Goal: Communication & Community: Answer question/provide support

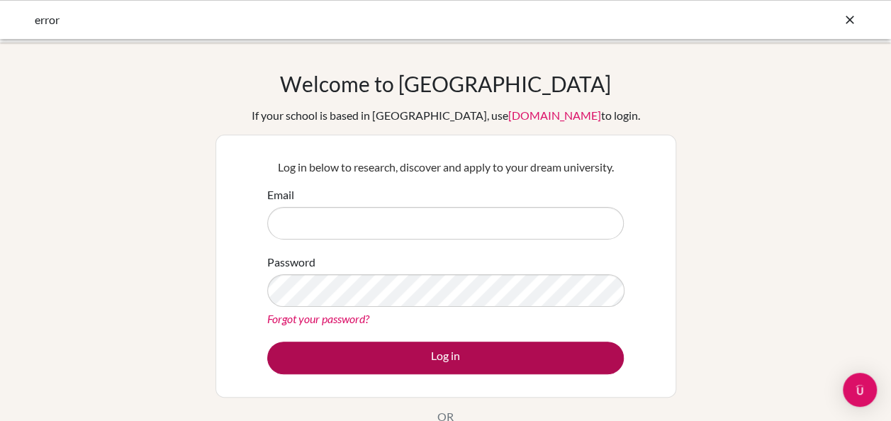
type input "[EMAIL_ADDRESS][DOMAIN_NAME]"
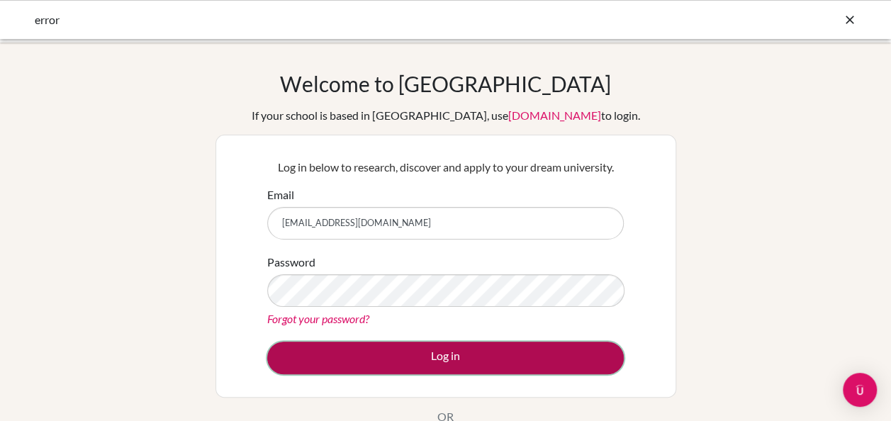
click at [399, 344] on button "Log in" at bounding box center [445, 358] width 356 height 33
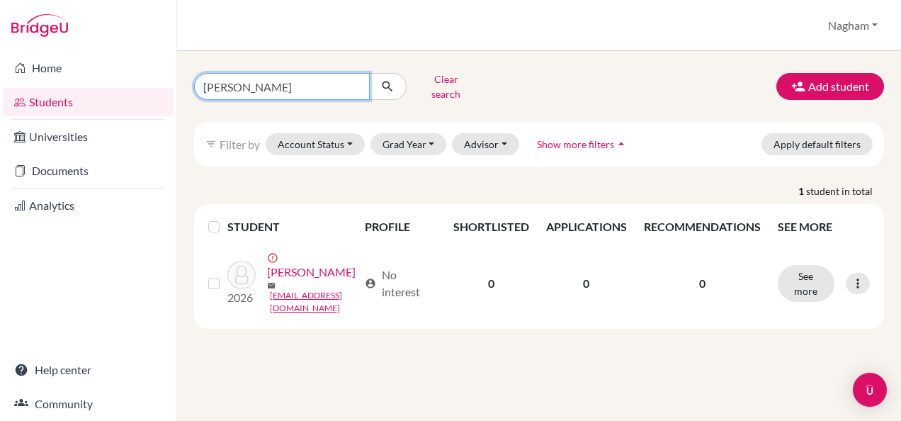
drag, startPoint x: 235, startPoint y: 79, endPoint x: 176, endPoint y: 79, distance: 58.8
click at [176, 79] on div "Home Students Universities Documents Analytics Help center Community Students o…" at bounding box center [450, 210] width 901 height 421
type input "meet"
click button "submit" at bounding box center [388, 86] width 38 height 27
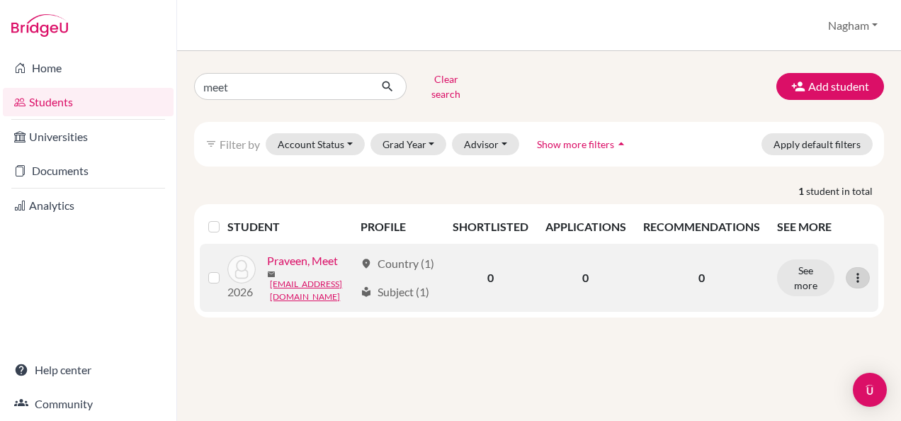
click at [857, 285] on icon at bounding box center [858, 278] width 14 height 14
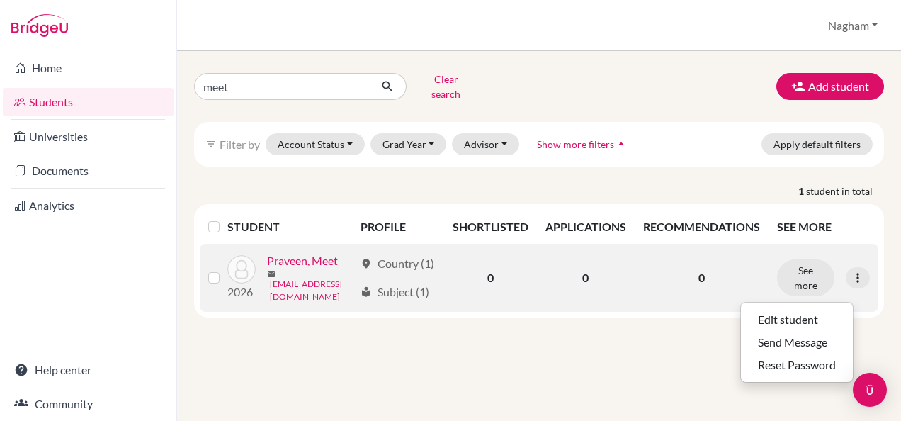
click at [403, 300] on div "local_library Subject (1)" at bounding box center [395, 291] width 69 height 17
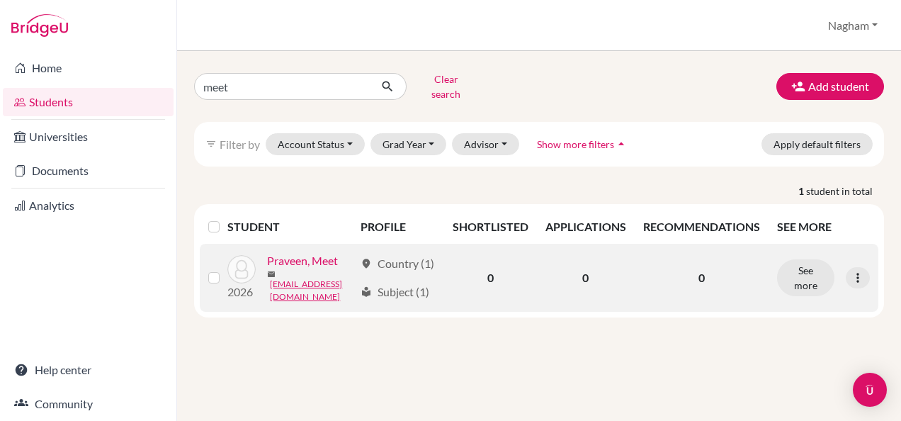
click at [398, 272] on div "location_on Country (1)" at bounding box center [398, 263] width 74 height 17
click at [398, 256] on div "location_on Country (1)" at bounding box center [398, 263] width 74 height 17
click at [813, 278] on button "See more" at bounding box center [805, 277] width 57 height 37
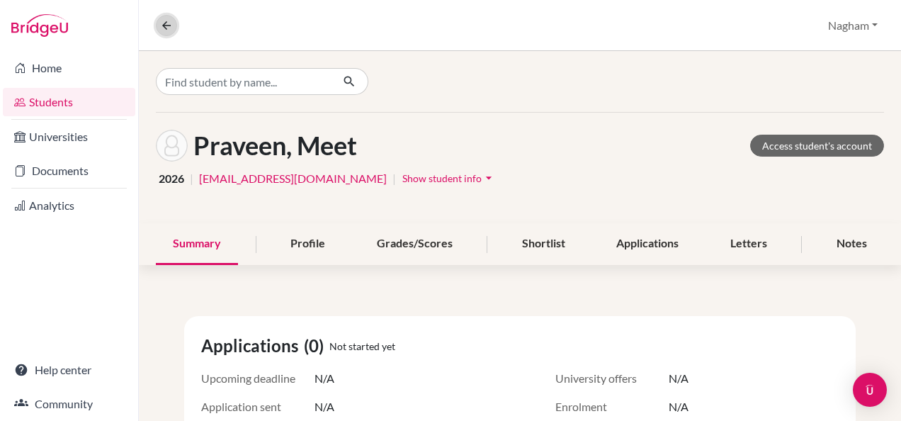
click at [156, 32] on button at bounding box center [166, 25] width 21 height 21
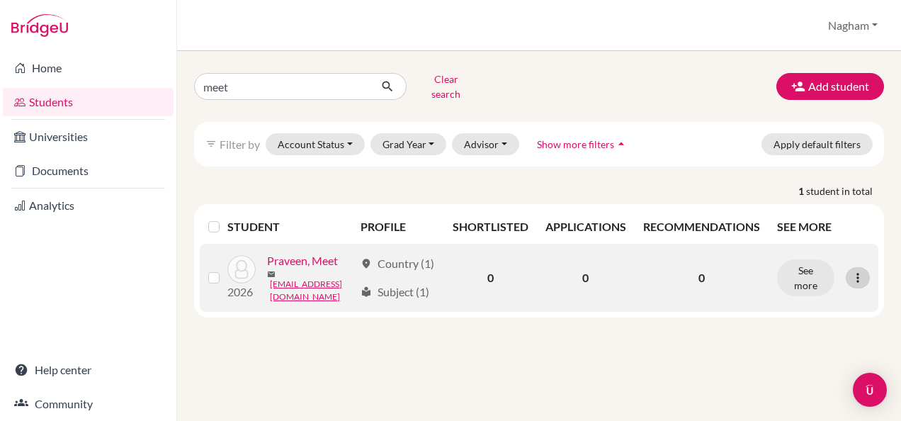
click at [860, 281] on icon at bounding box center [858, 278] width 14 height 14
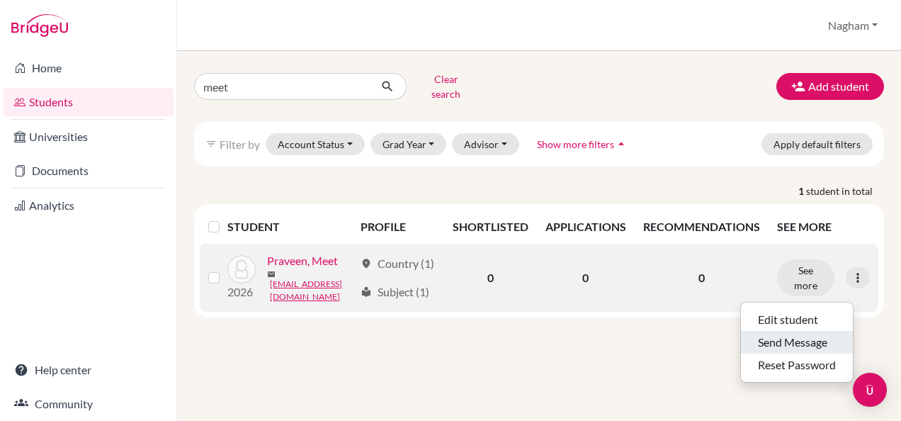
click at [823, 331] on button "Send Message" at bounding box center [797, 342] width 112 height 23
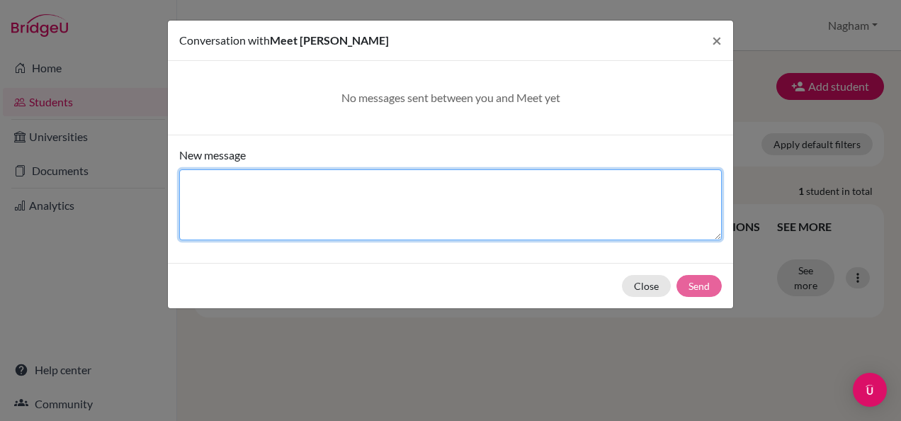
click at [242, 225] on textarea "New message" at bounding box center [450, 204] width 543 height 71
type textarea "here"
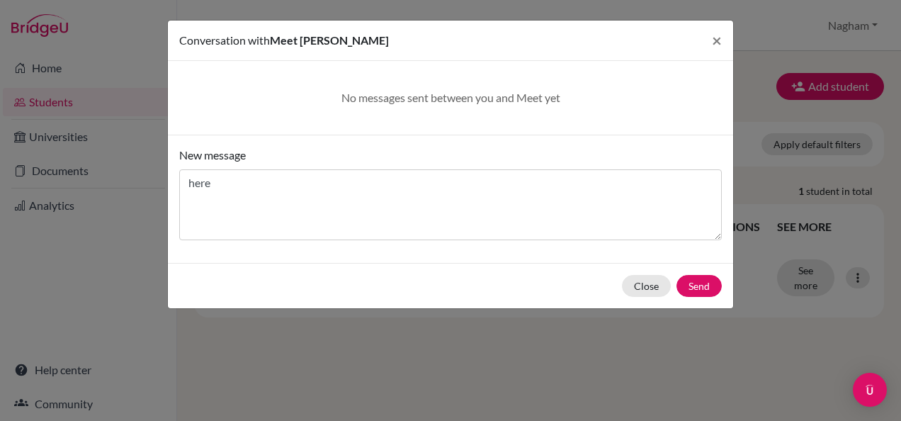
click at [348, 241] on div "New message here" at bounding box center [450, 199] width 565 height 128
click at [704, 290] on button "Send" at bounding box center [699, 286] width 45 height 22
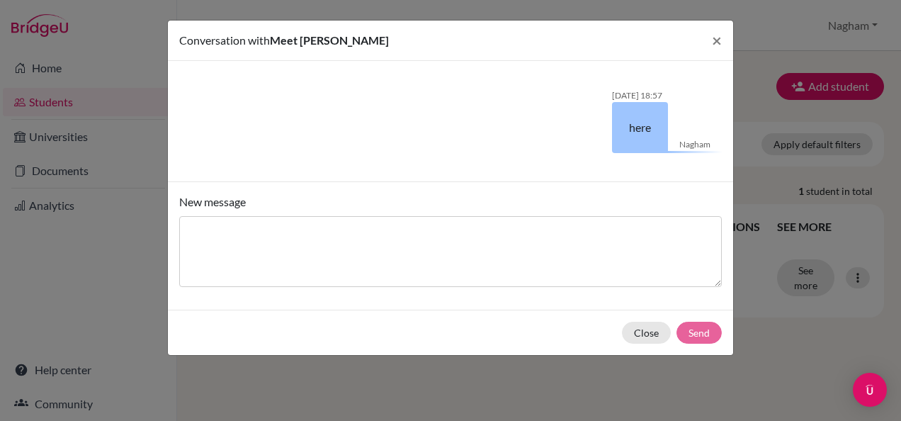
click at [898, 326] on div "Conversation with Meet Praveen × Nagham 03/09/2025 18:57 here New message Close…" at bounding box center [450, 210] width 901 height 421
click at [646, 332] on button "Close" at bounding box center [646, 333] width 49 height 22
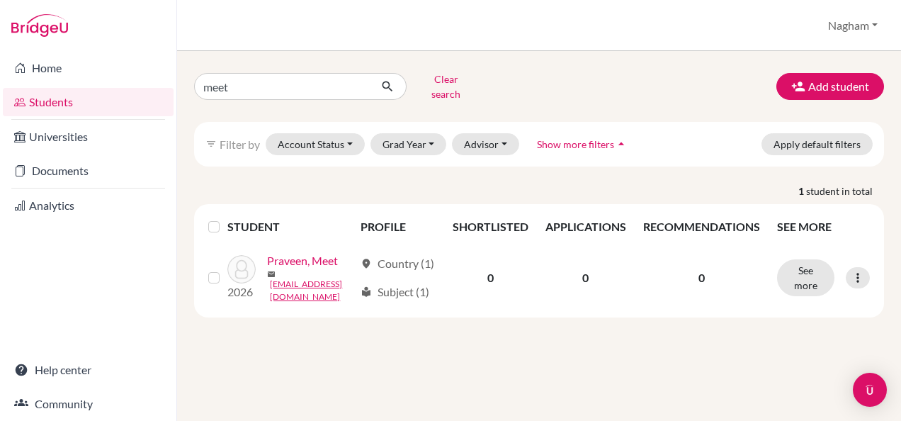
click at [264, 350] on div "meet Clear search Add student filter_list Filter by Account Status Active accou…" at bounding box center [539, 236] width 724 height 370
click at [261, 356] on div "meet Clear search Add student filter_list Filter by Account Status Active accou…" at bounding box center [539, 236] width 724 height 370
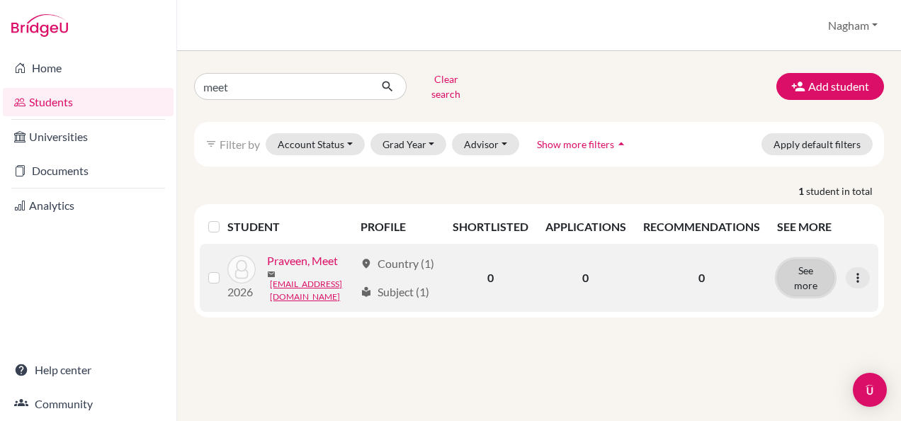
click at [819, 285] on button "See more" at bounding box center [805, 277] width 57 height 37
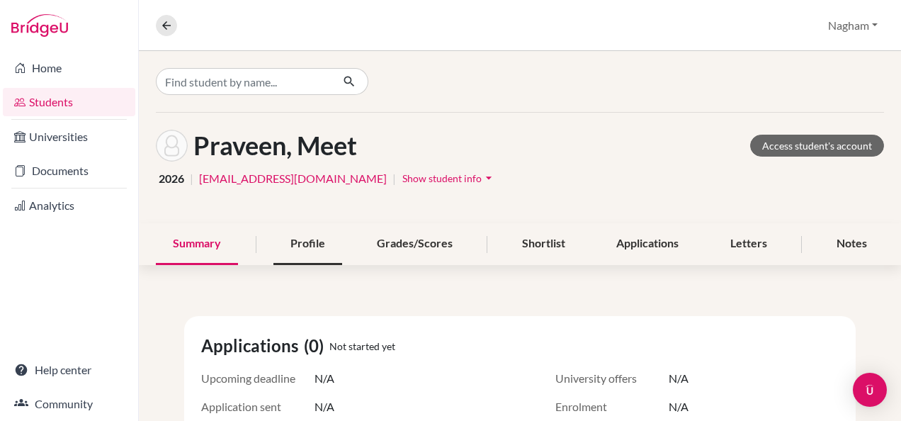
click at [296, 256] on div "Profile" at bounding box center [307, 244] width 69 height 42
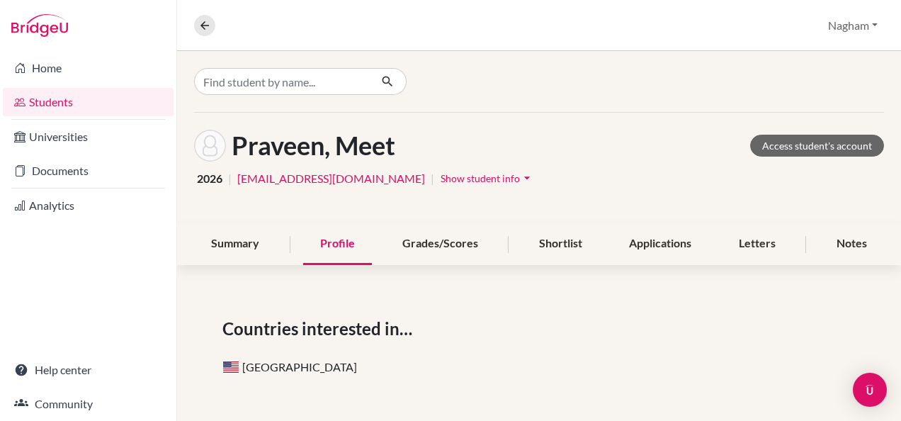
scroll to position [142, 0]
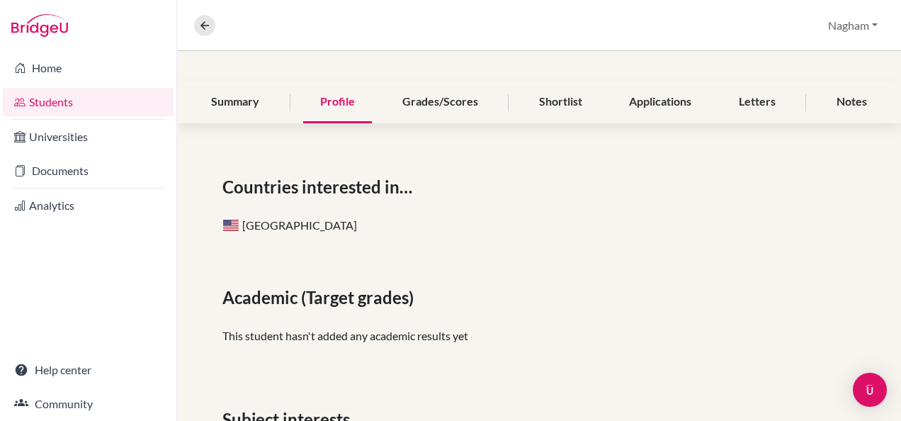
click at [245, 75] on div "Praveen, Meet Access student's account 2026 | cis240140@studentscis.com | Show …" at bounding box center [539, 26] width 724 height 111
click at [246, 90] on div "Summary" at bounding box center [235, 102] width 82 height 42
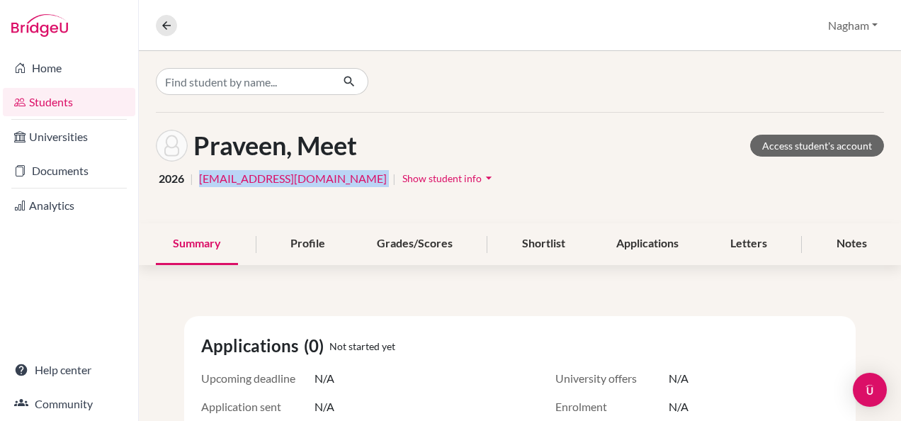
drag, startPoint x: 187, startPoint y: 173, endPoint x: 334, endPoint y: 169, distance: 147.4
click at [334, 169] on div "2026 | cis240140@studentscis.com | Show student info arrow_drop_down" at bounding box center [520, 178] width 728 height 22
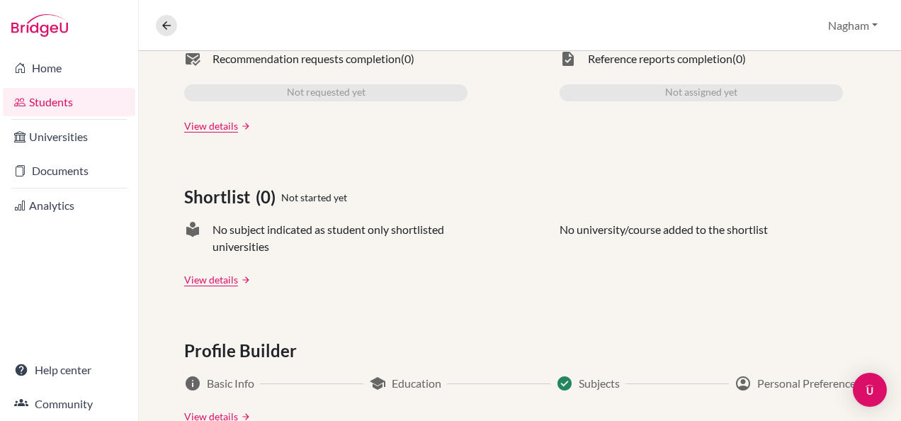
scroll to position [142, 0]
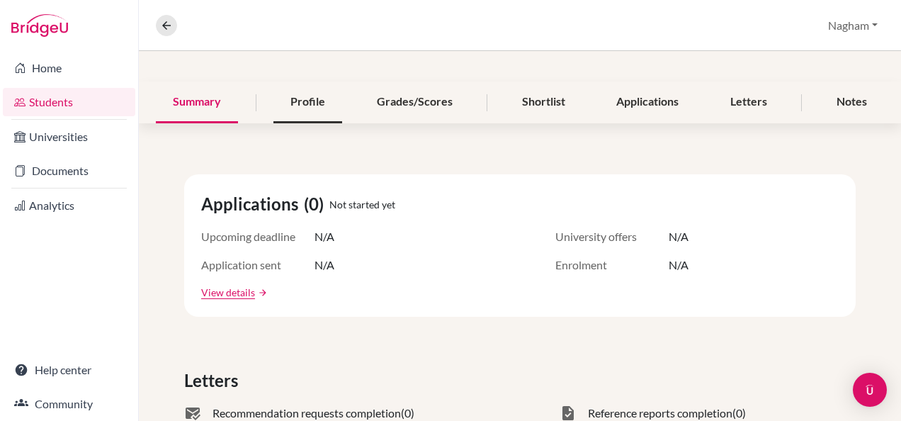
click at [300, 103] on div "Profile" at bounding box center [307, 102] width 69 height 42
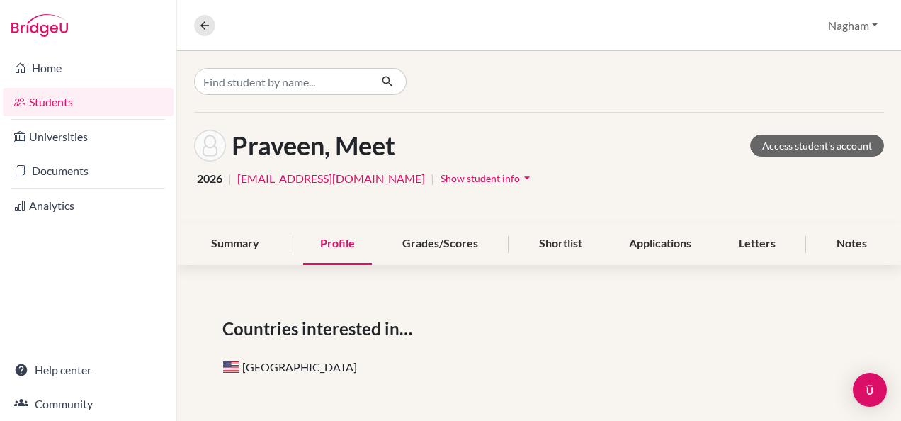
scroll to position [71, 0]
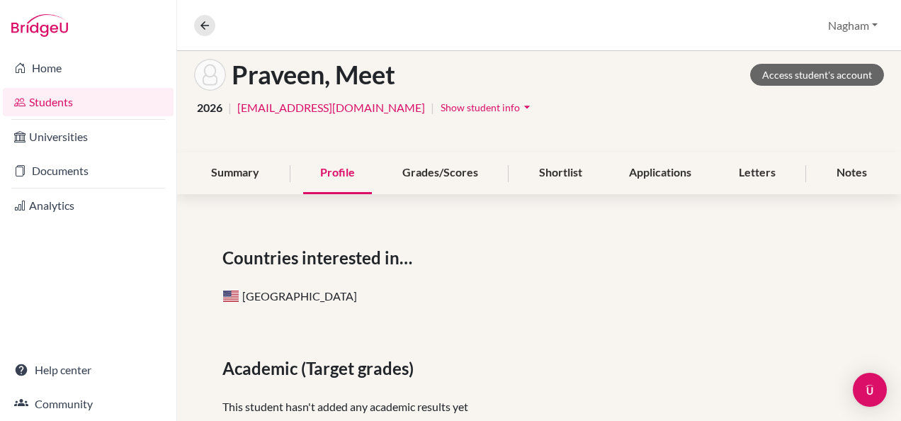
click at [631, 149] on div "Praveen, Meet Access student's account 2026 | cis240140@studentscis.com | Show …" at bounding box center [539, 97] width 724 height 111
click at [633, 152] on div "Applications" at bounding box center [660, 173] width 96 height 42
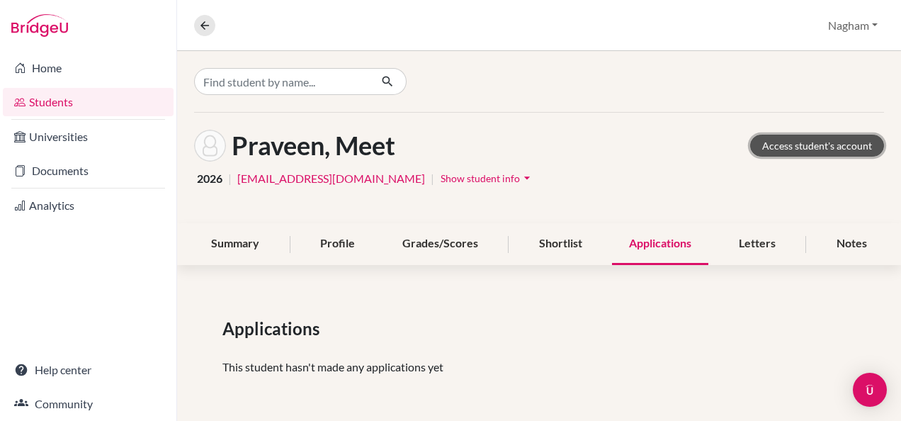
click at [823, 145] on link "Access student's account" at bounding box center [817, 146] width 134 height 22
